Goal: Transaction & Acquisition: Purchase product/service

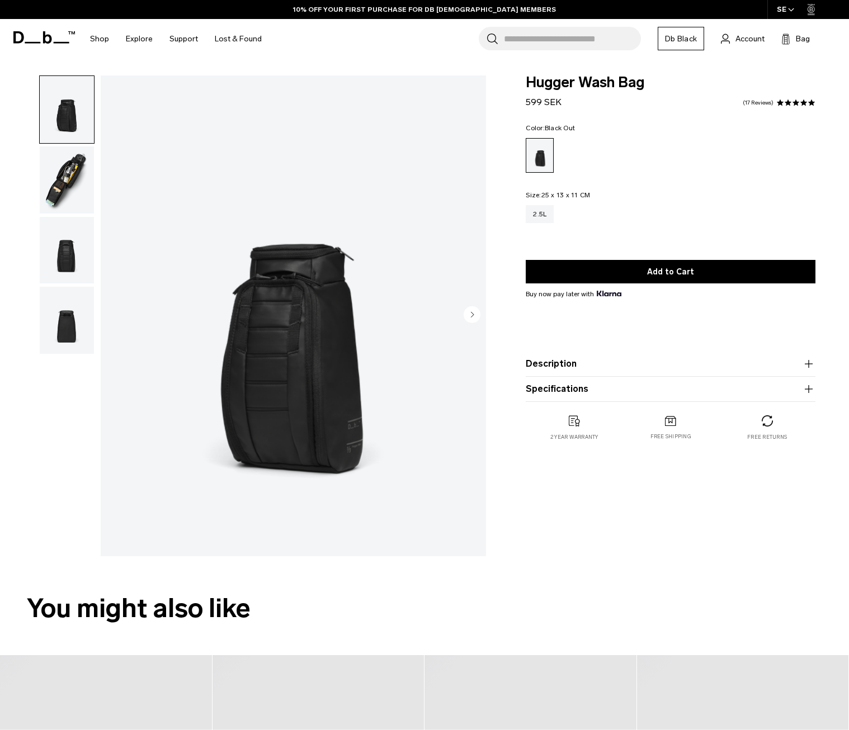
click at [58, 183] on img "button" at bounding box center [67, 180] width 54 height 67
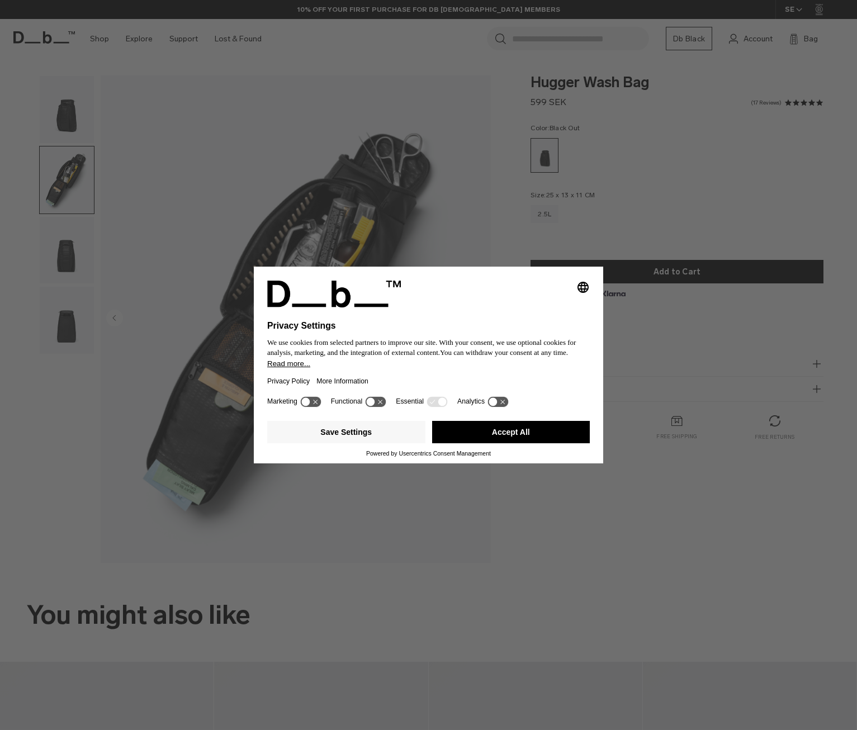
click at [509, 432] on button "Accept All" at bounding box center [511, 432] width 158 height 22
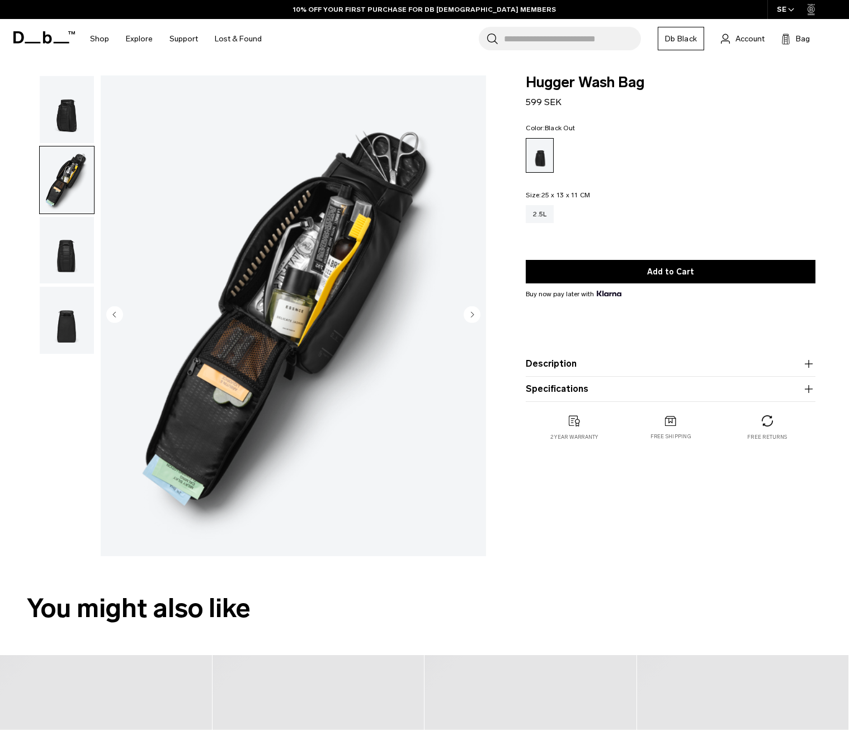
click at [74, 245] on img "button" at bounding box center [67, 250] width 54 height 67
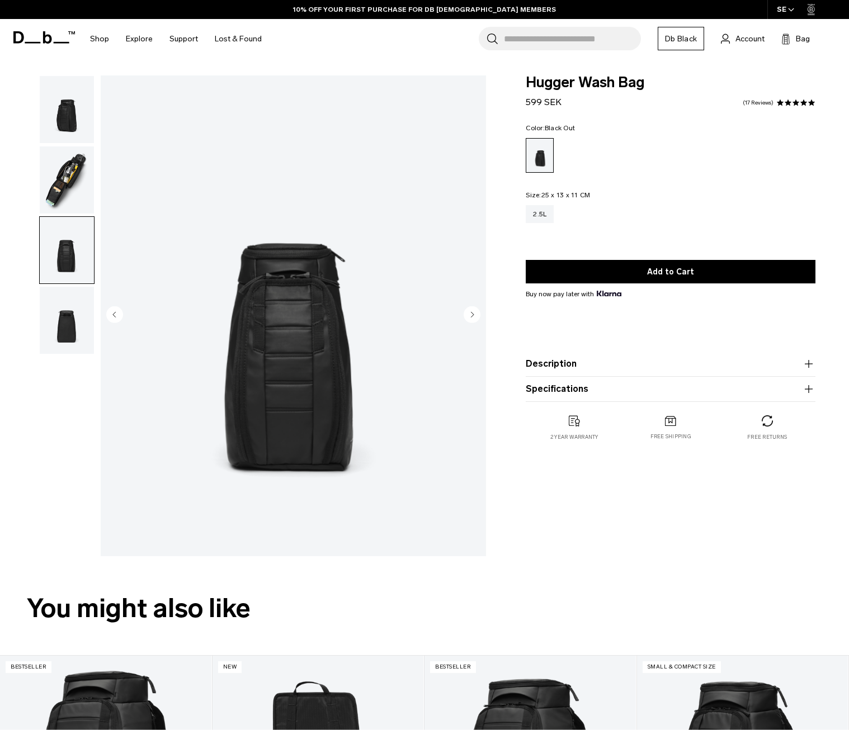
click at [67, 286] on ul at bounding box center [66, 215] width 55 height 279
click at [59, 322] on img "button" at bounding box center [67, 320] width 54 height 67
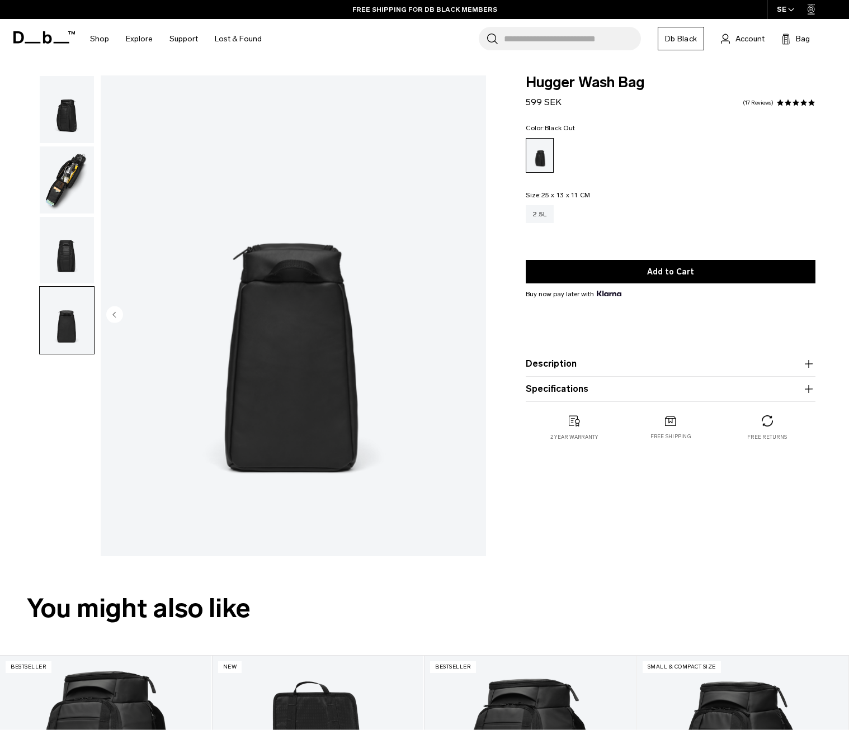
click at [50, 178] on img "button" at bounding box center [67, 180] width 54 height 67
